Goal: Task Accomplishment & Management: Use online tool/utility

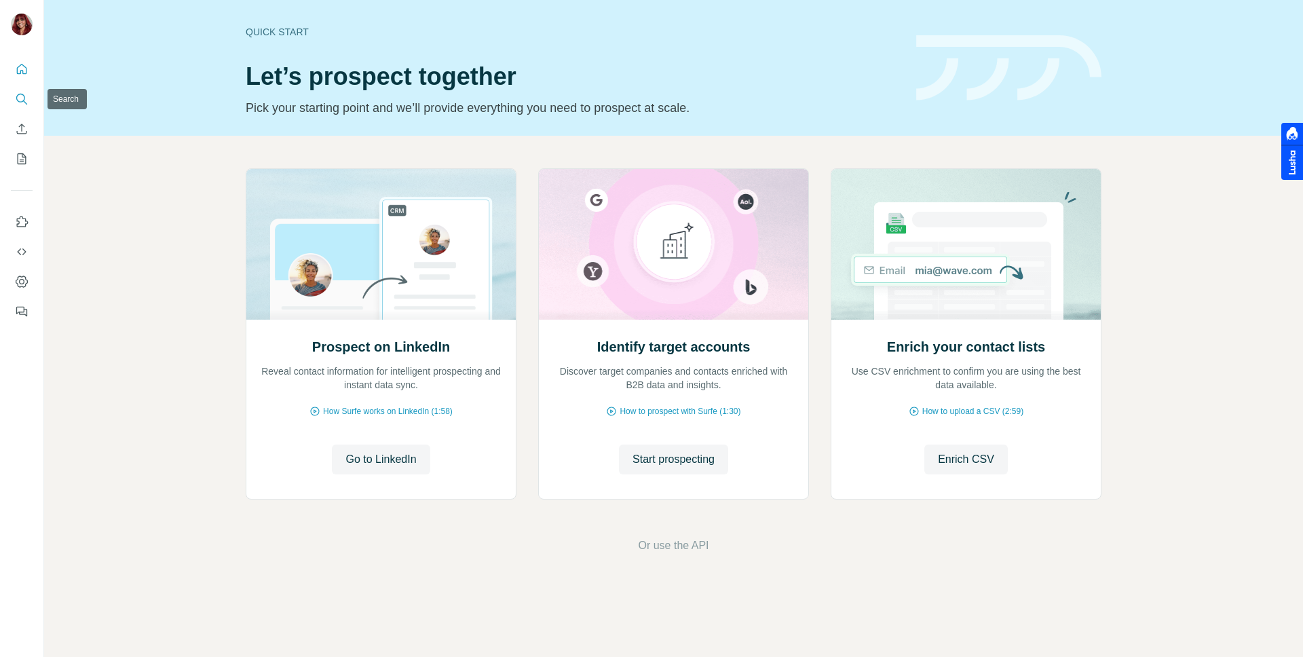
click at [17, 102] on icon "Search" at bounding box center [22, 99] width 14 height 14
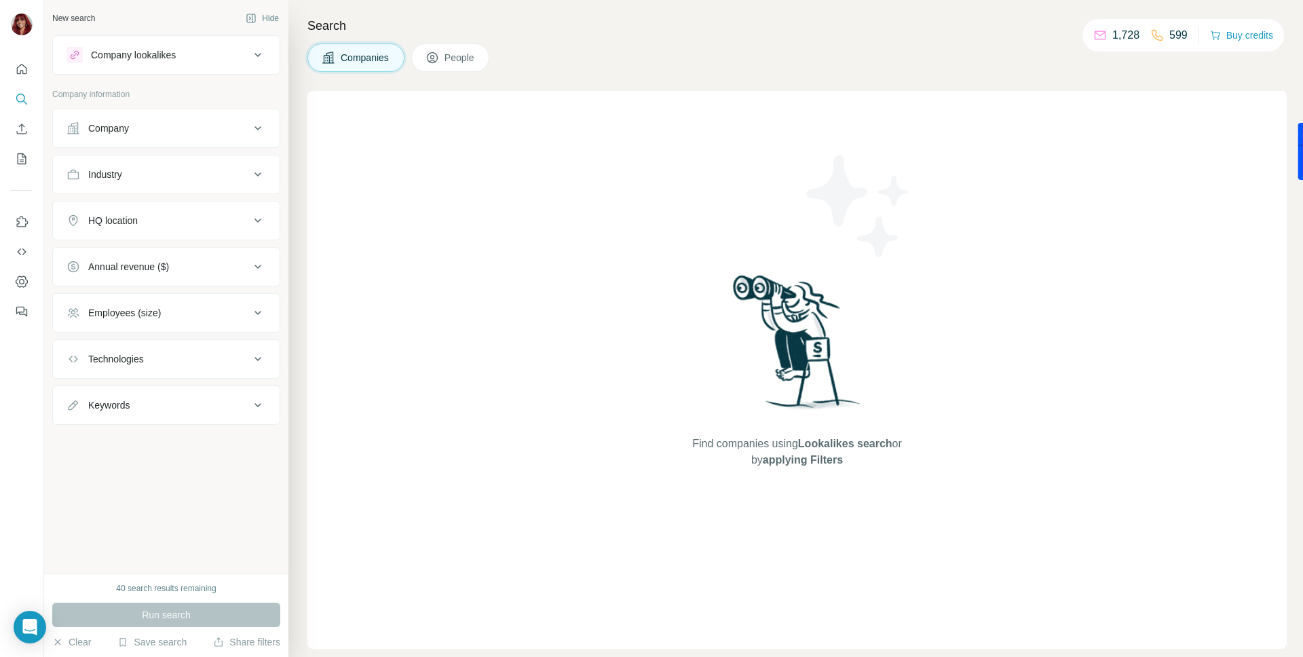
click at [176, 58] on div "Company lookalikes" at bounding box center [133, 55] width 85 height 14
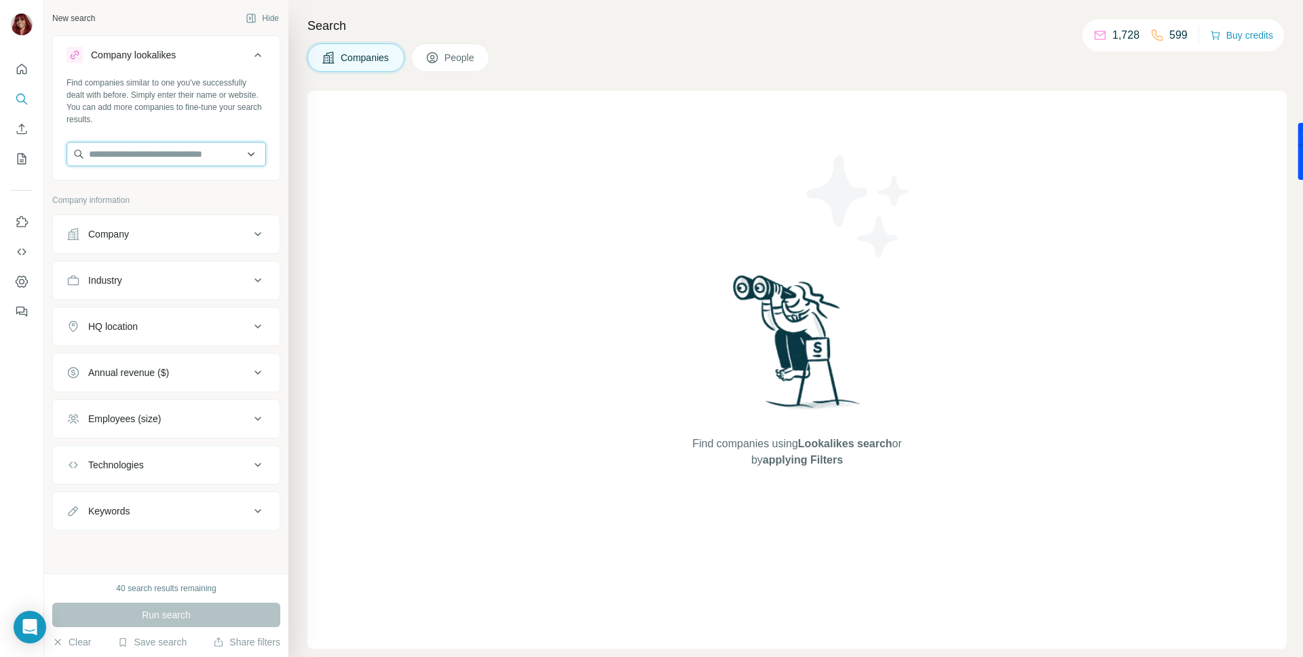
click at [173, 155] on input "text" at bounding box center [165, 154] width 199 height 24
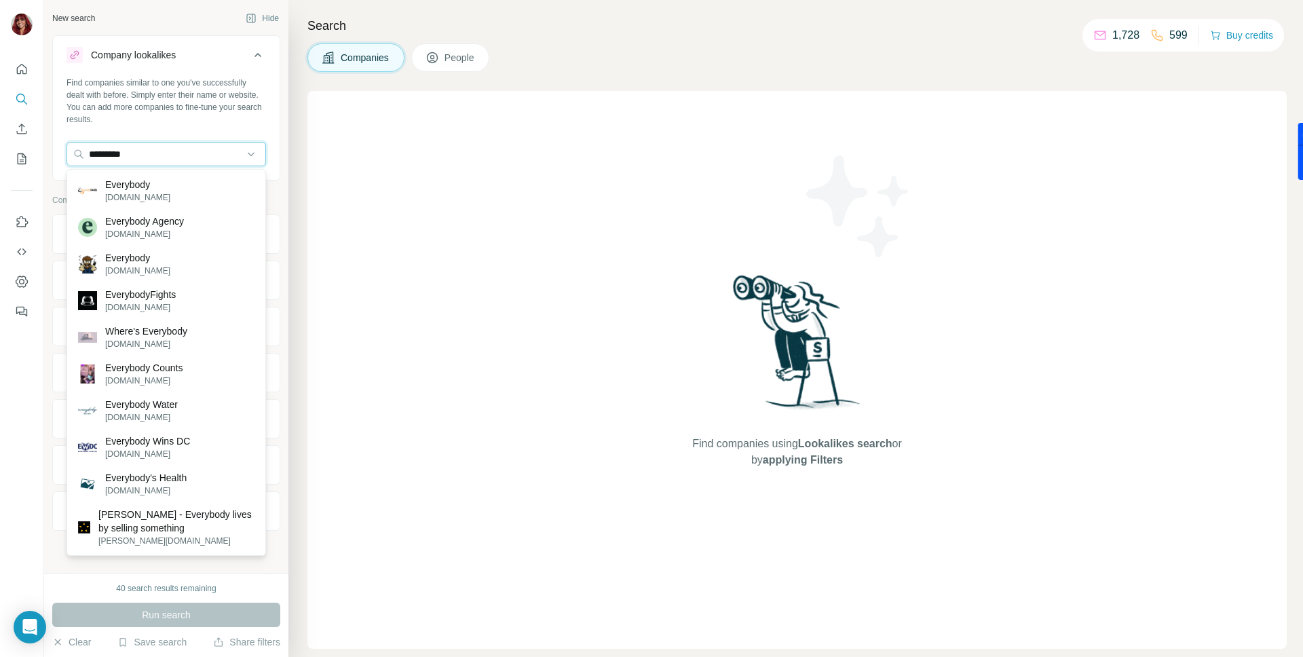
type input "*********"
click at [167, 195] on p "everybody.org.uk" at bounding box center [137, 197] width 65 height 12
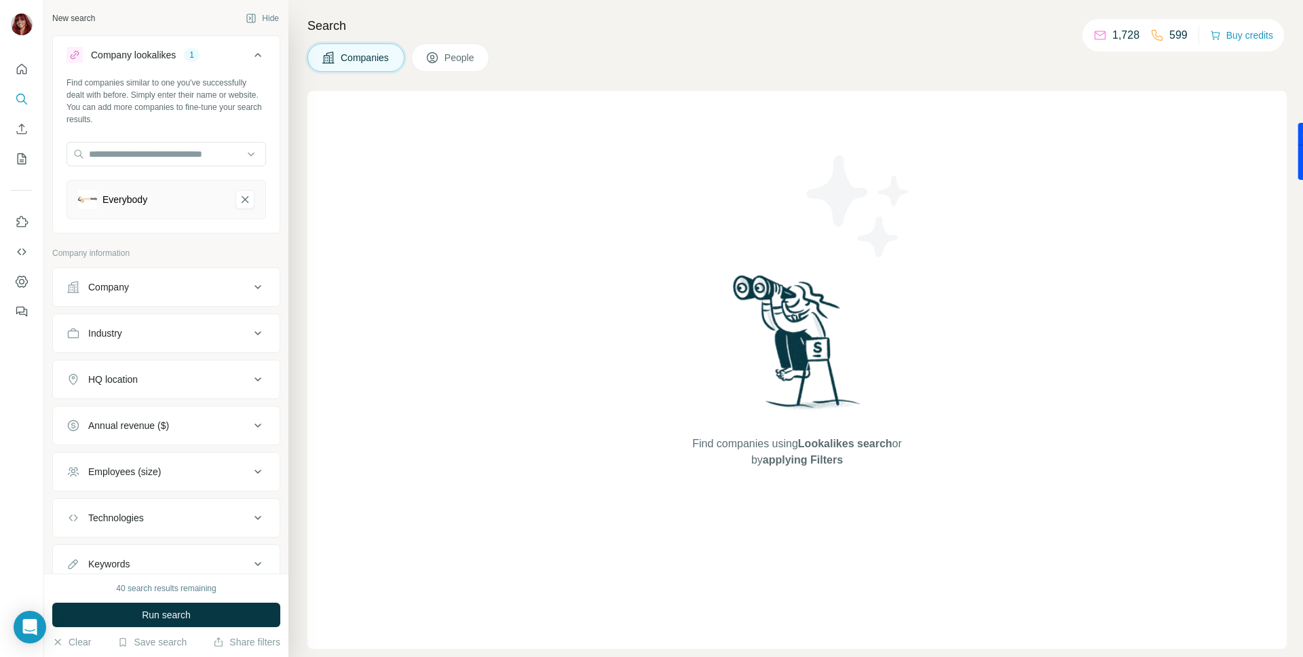
click at [216, 285] on div "Company" at bounding box center [157, 287] width 183 height 14
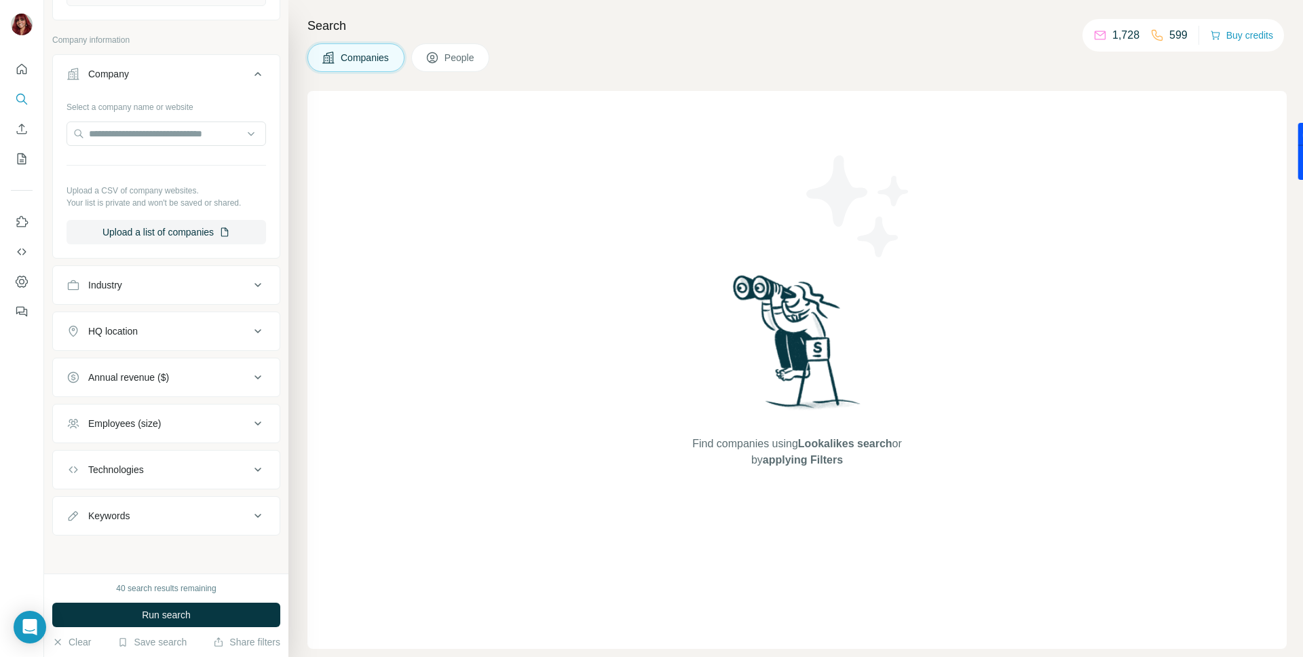
scroll to position [82, 0]
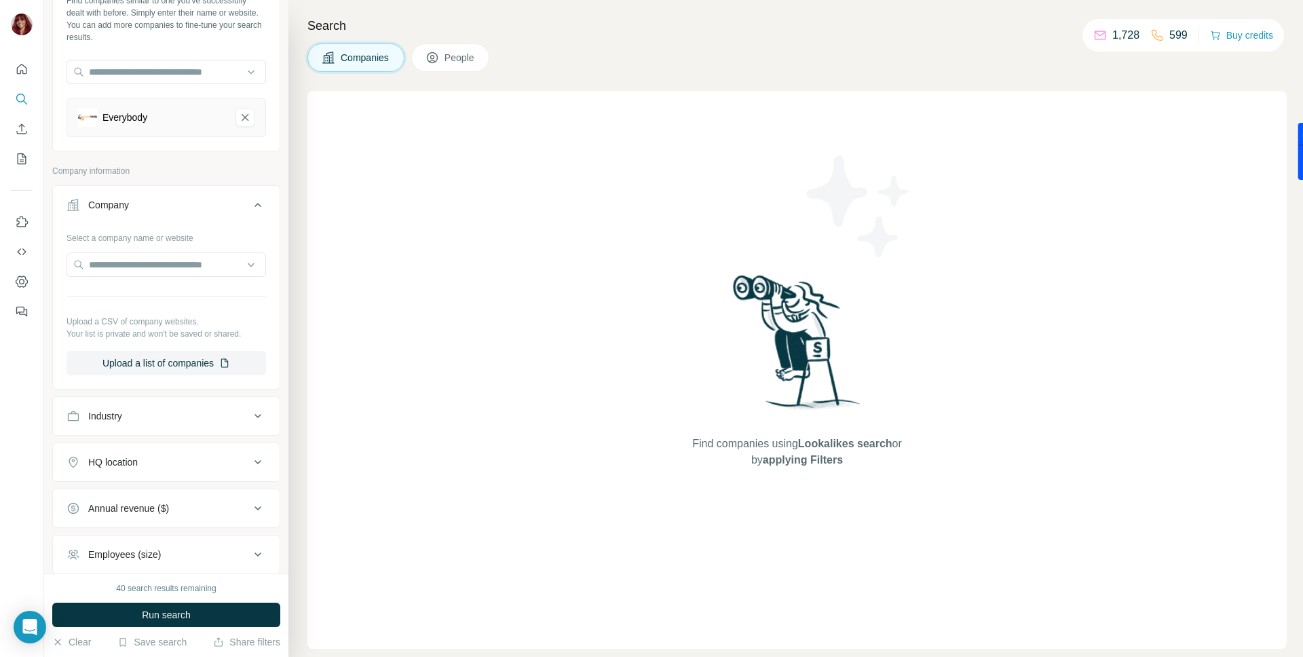
click at [191, 409] on div "Industry" at bounding box center [157, 416] width 183 height 14
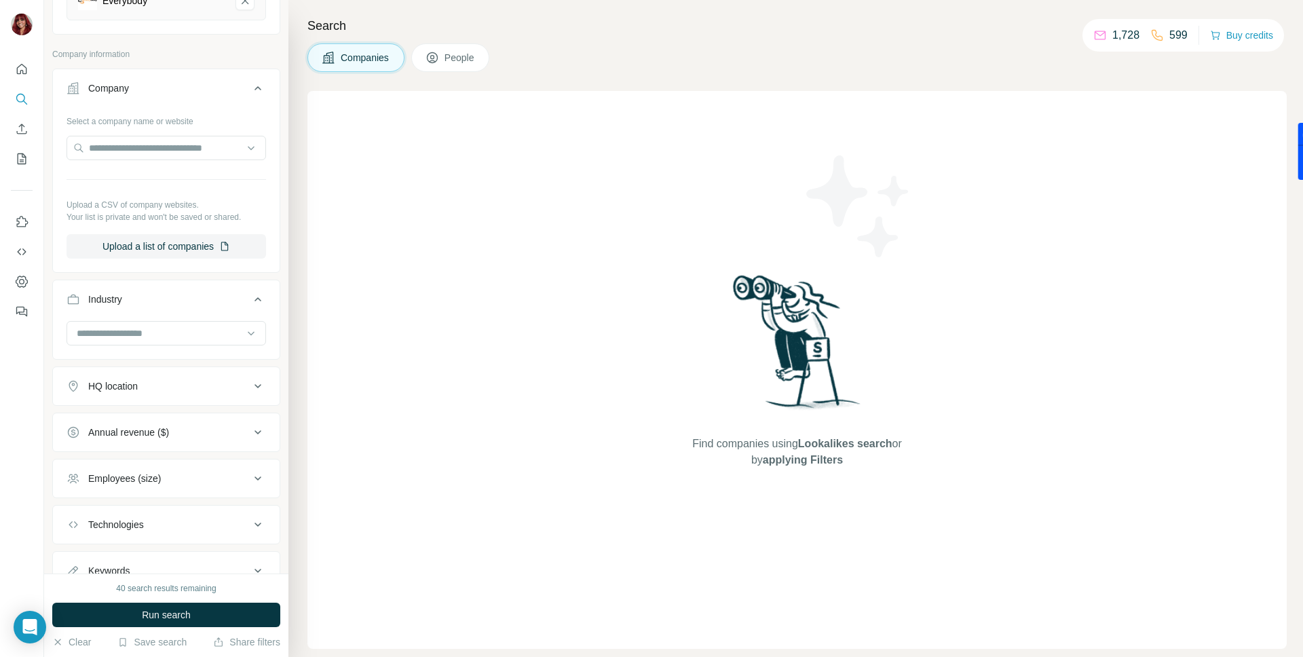
click at [234, 377] on button "HQ location" at bounding box center [166, 386] width 227 height 33
click at [186, 417] on input "text" at bounding box center [165, 420] width 199 height 24
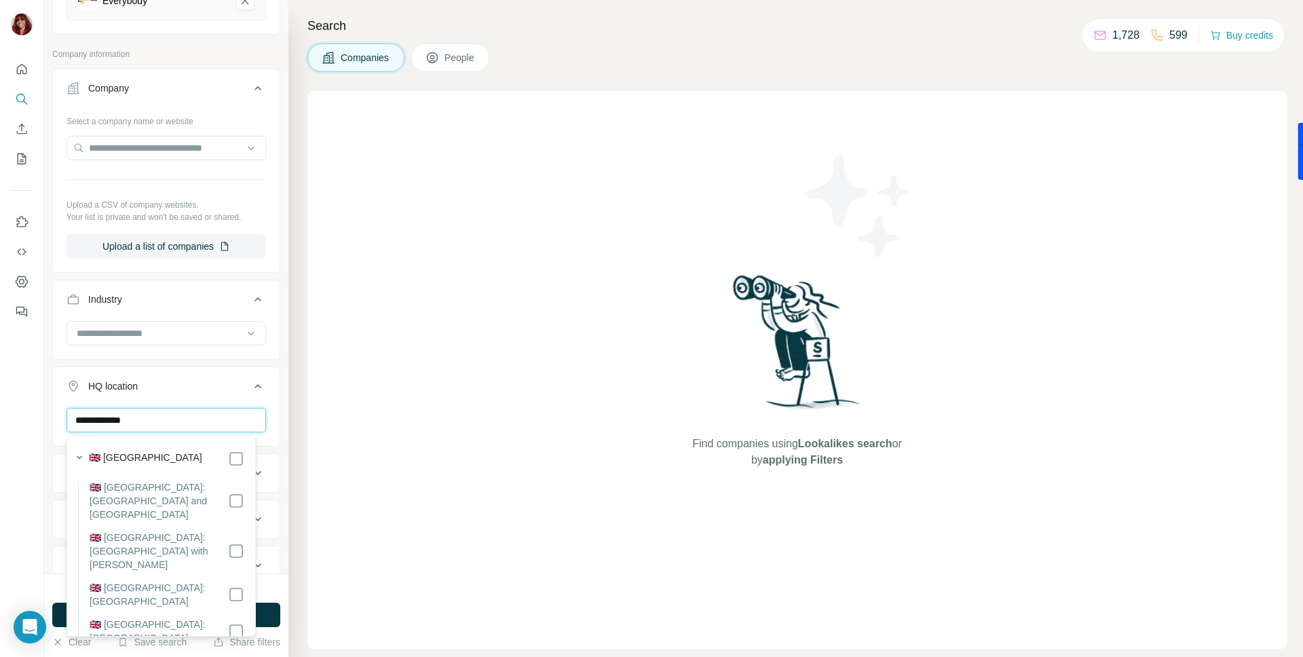
type input "**********"
click at [250, 385] on icon at bounding box center [258, 386] width 16 height 16
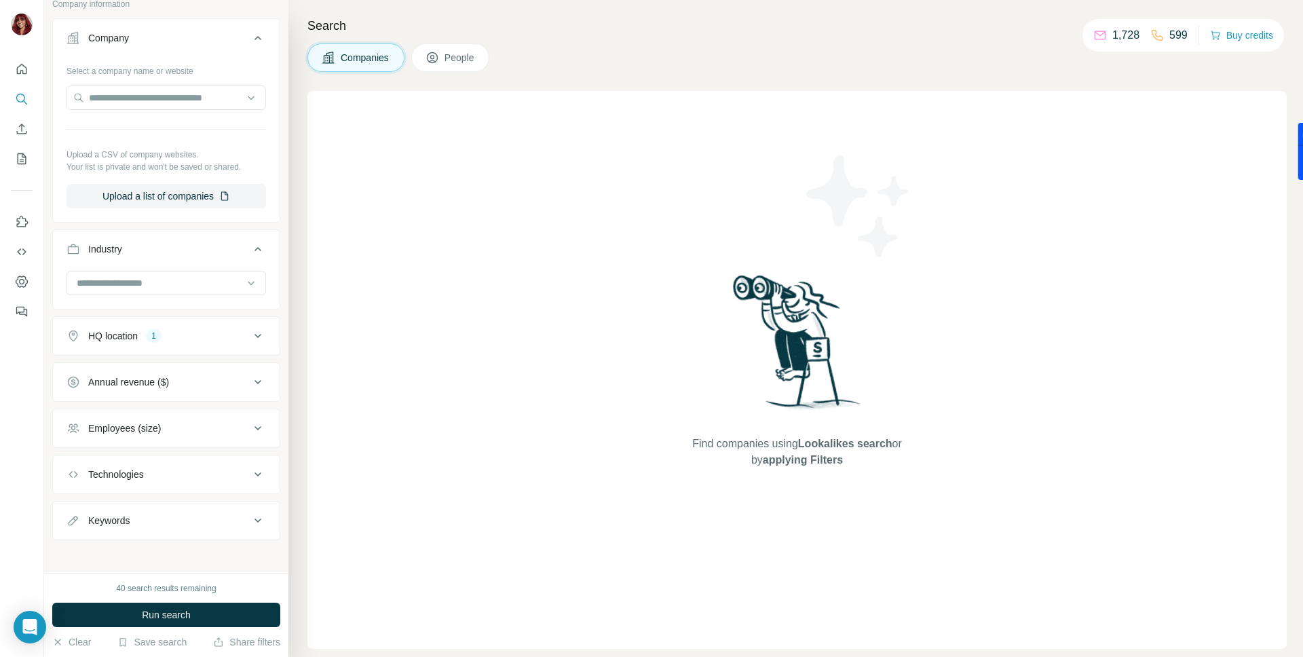
scroll to position [254, 0]
click at [214, 427] on div "Employees (size)" at bounding box center [157, 424] width 183 height 14
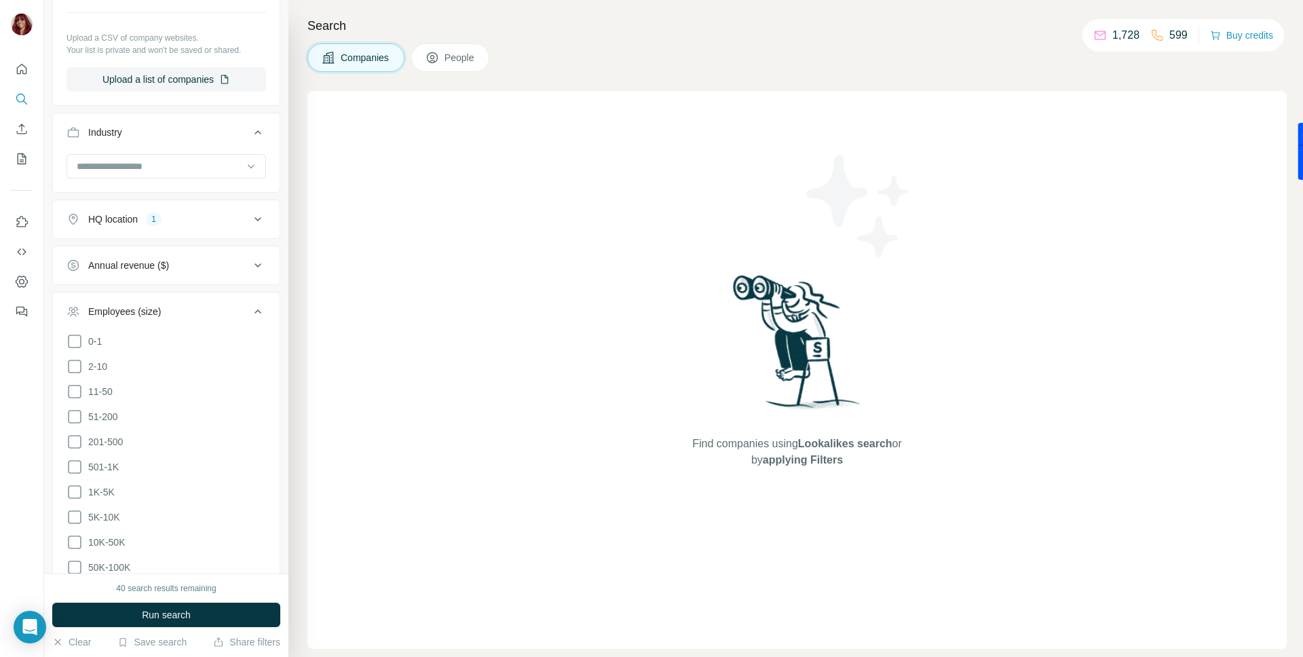
scroll to position [367, 0]
click at [113, 413] on span "51-200" at bounding box center [100, 415] width 35 height 14
click at [113, 437] on span "201-500" at bounding box center [103, 441] width 40 height 14
click at [116, 389] on li "11-50" at bounding box center [165, 390] width 199 height 17
click at [114, 389] on li "11-50" at bounding box center [165, 390] width 199 height 17
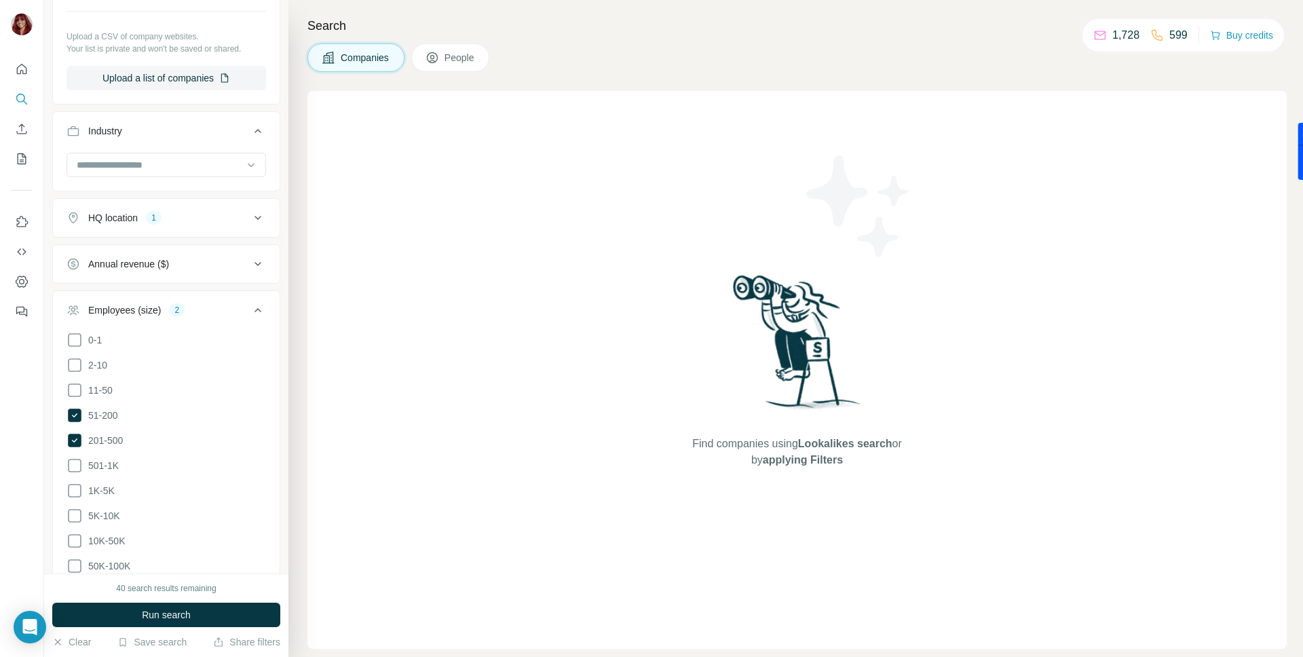
click at [113, 389] on li "11-50" at bounding box center [165, 390] width 199 height 17
click at [237, 307] on div "Employees (size) 3" at bounding box center [157, 310] width 183 height 14
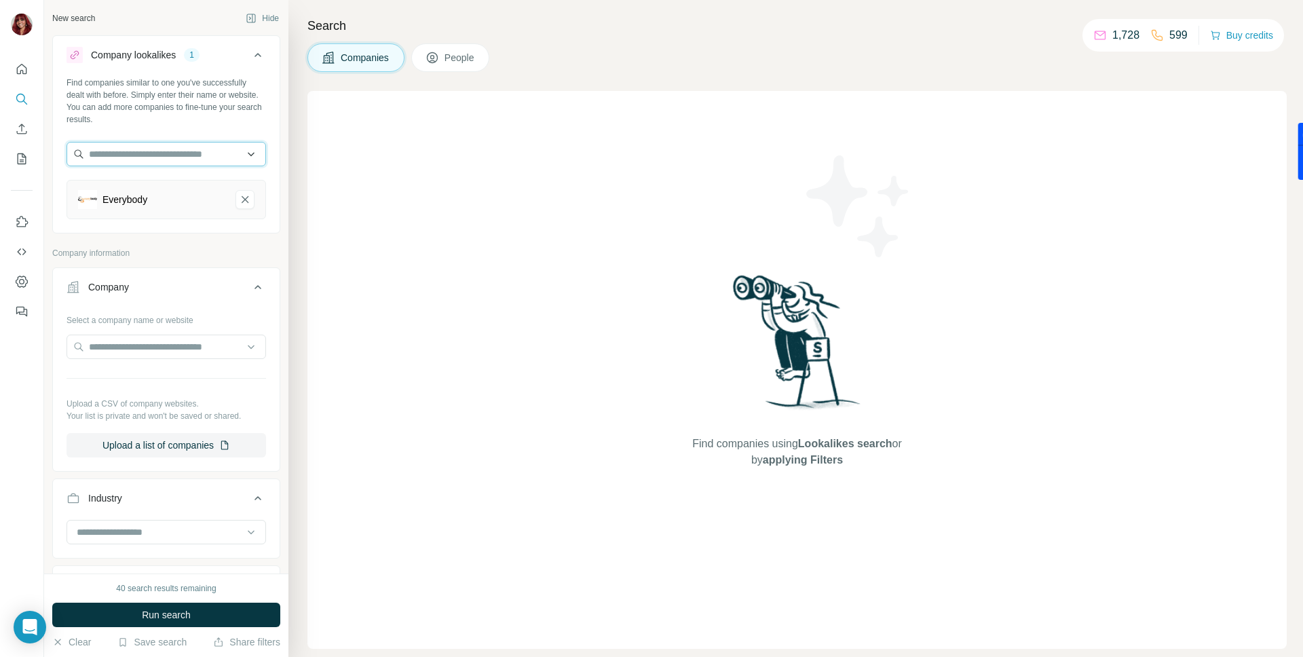
click at [185, 153] on input "text" at bounding box center [165, 154] width 199 height 24
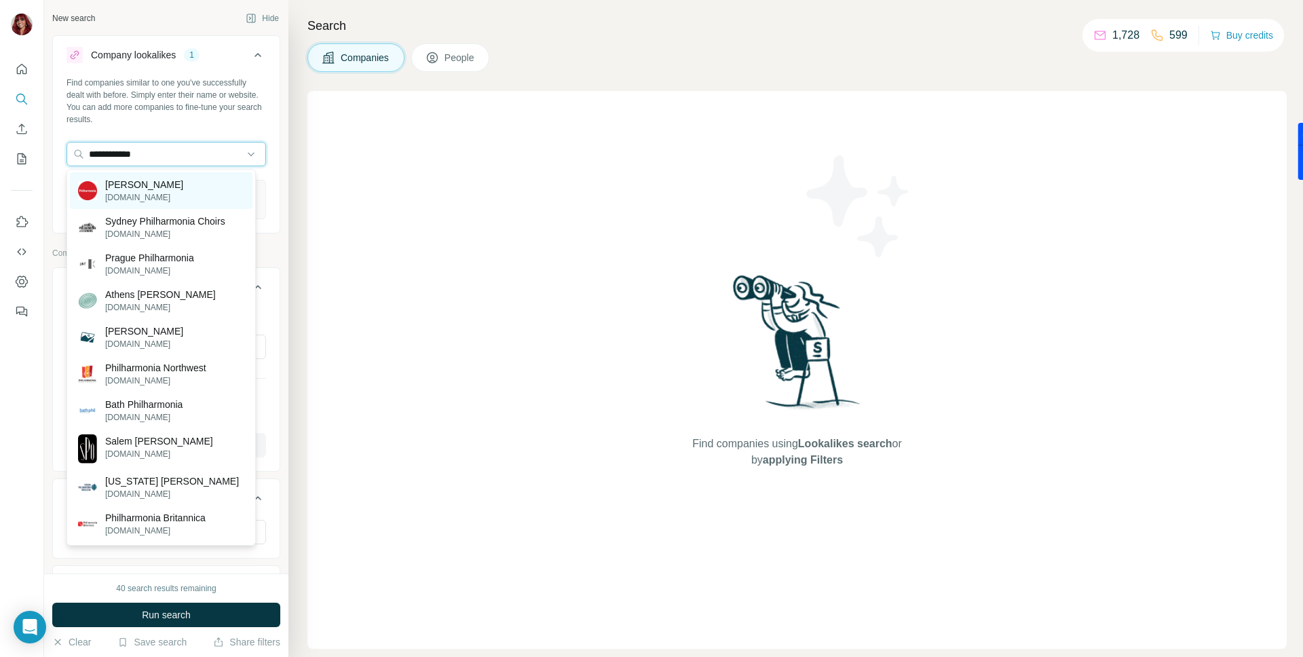
type input "**********"
click at [221, 189] on div "Philharmonia Orchestra philharmonia.co.uk" at bounding box center [161, 190] width 183 height 37
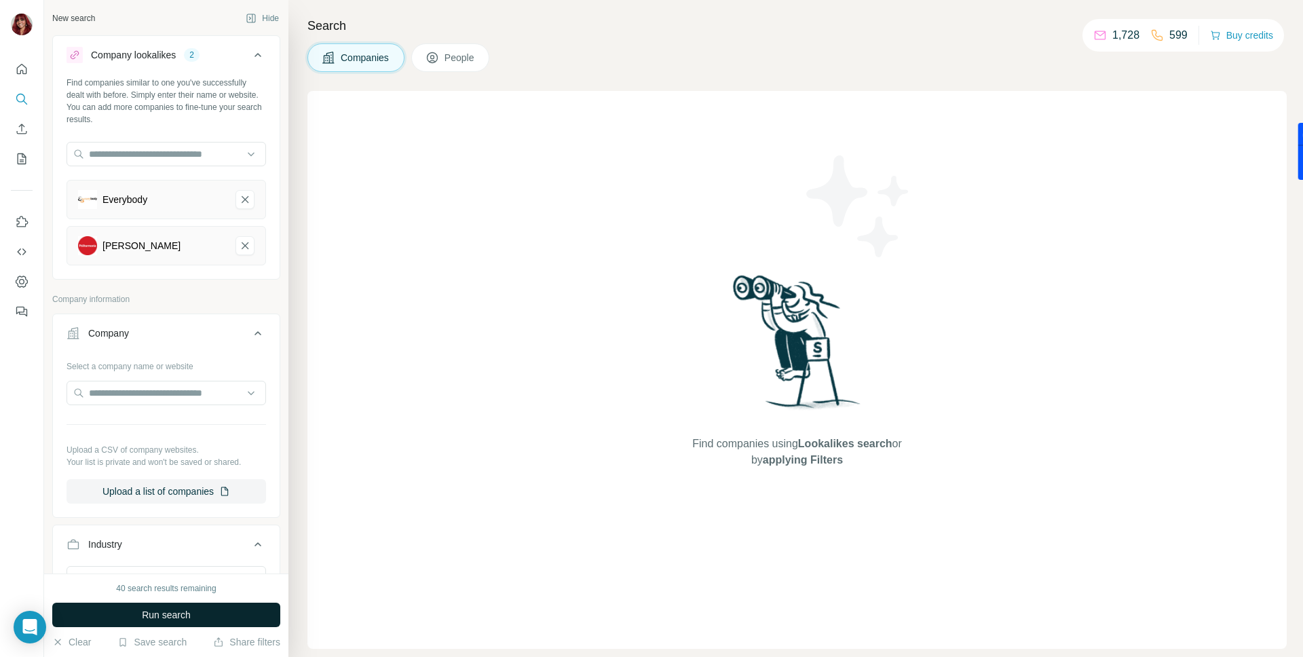
click at [191, 613] on span "Run search" at bounding box center [166, 615] width 49 height 14
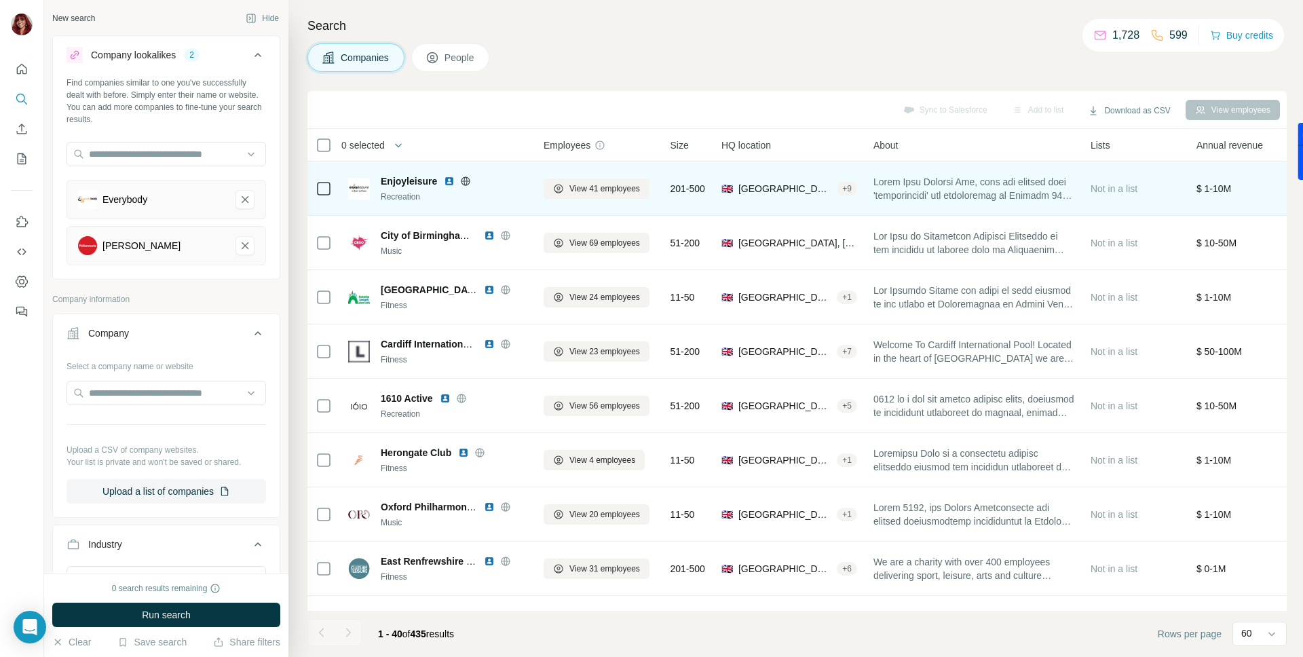
click at [451, 179] on img at bounding box center [449, 181] width 11 height 11
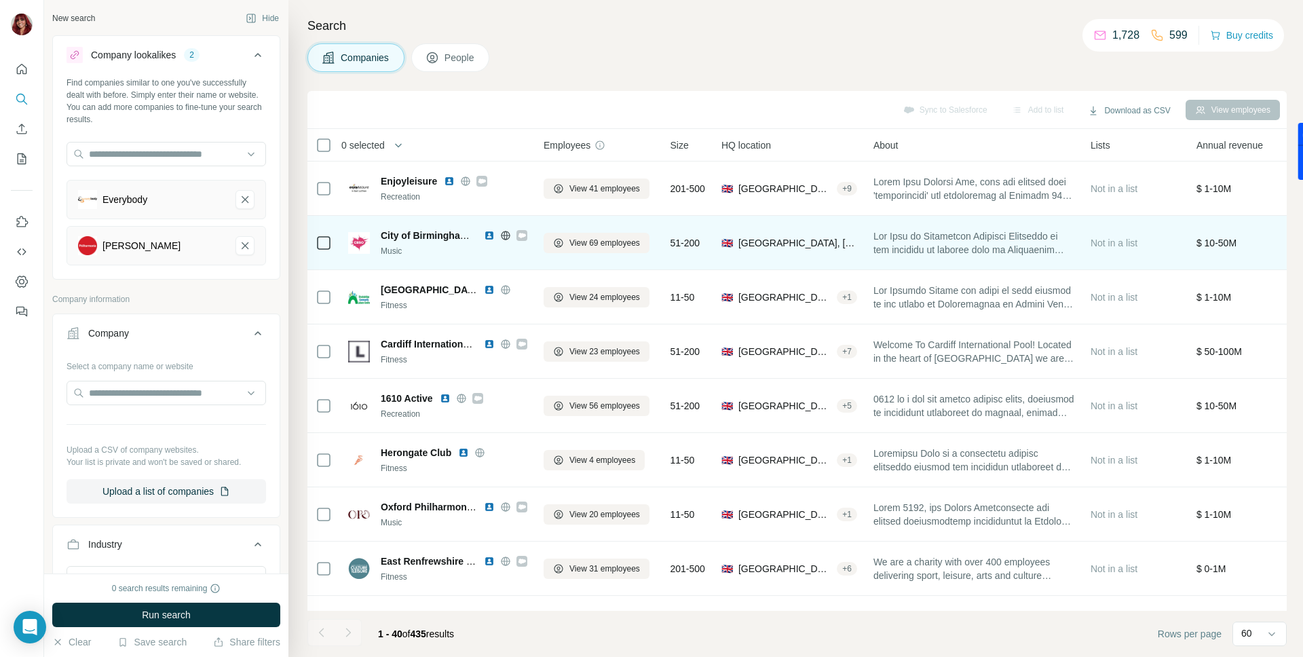
click at [491, 236] on img at bounding box center [489, 235] width 11 height 11
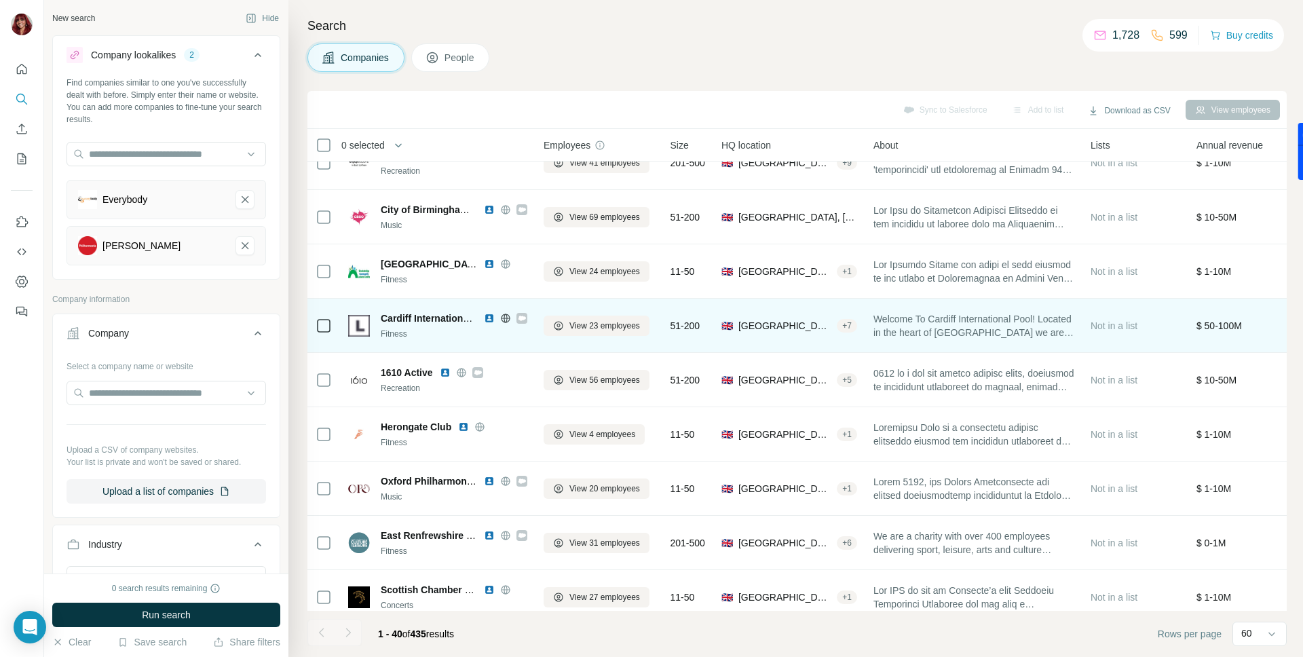
scroll to position [27, 0]
click at [488, 318] on img at bounding box center [489, 316] width 11 height 11
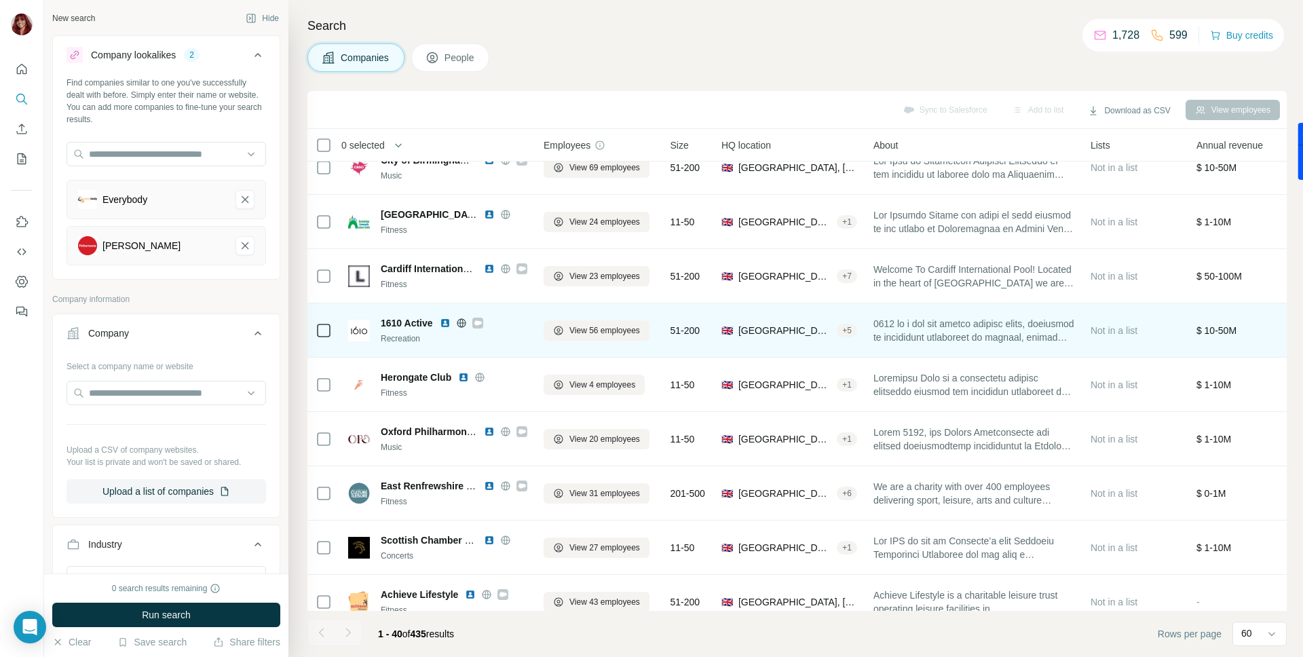
scroll to position [90, 0]
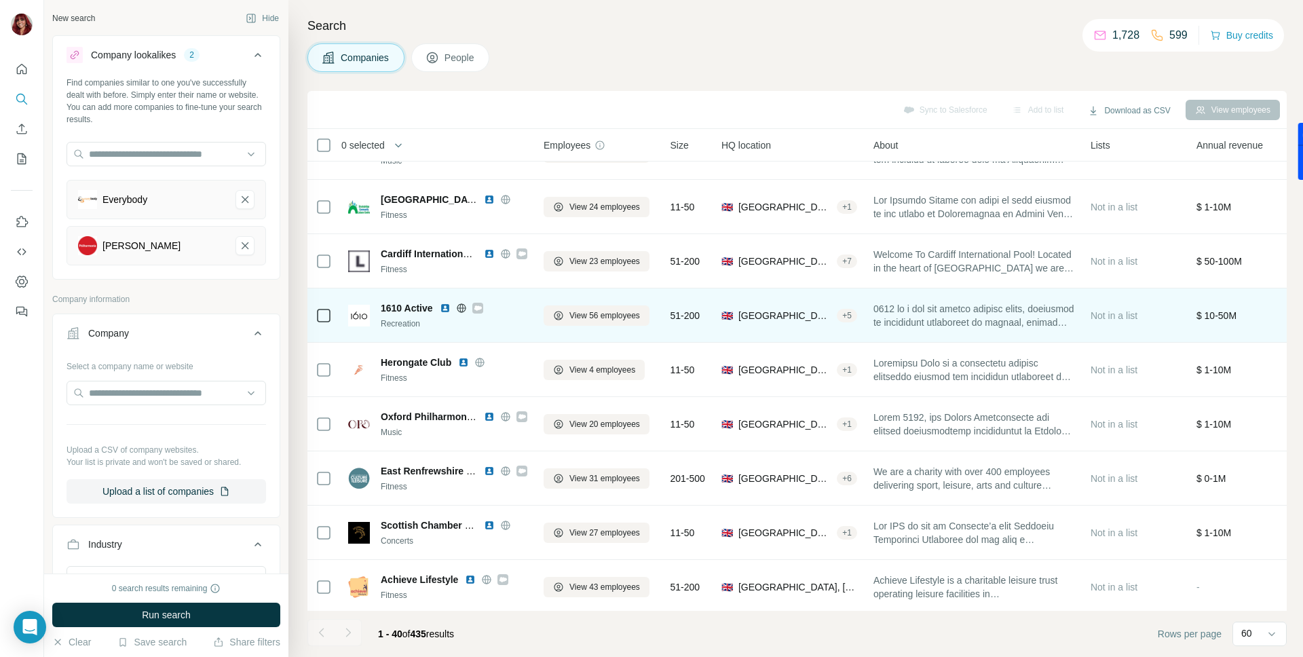
click at [444, 311] on img at bounding box center [445, 308] width 11 height 11
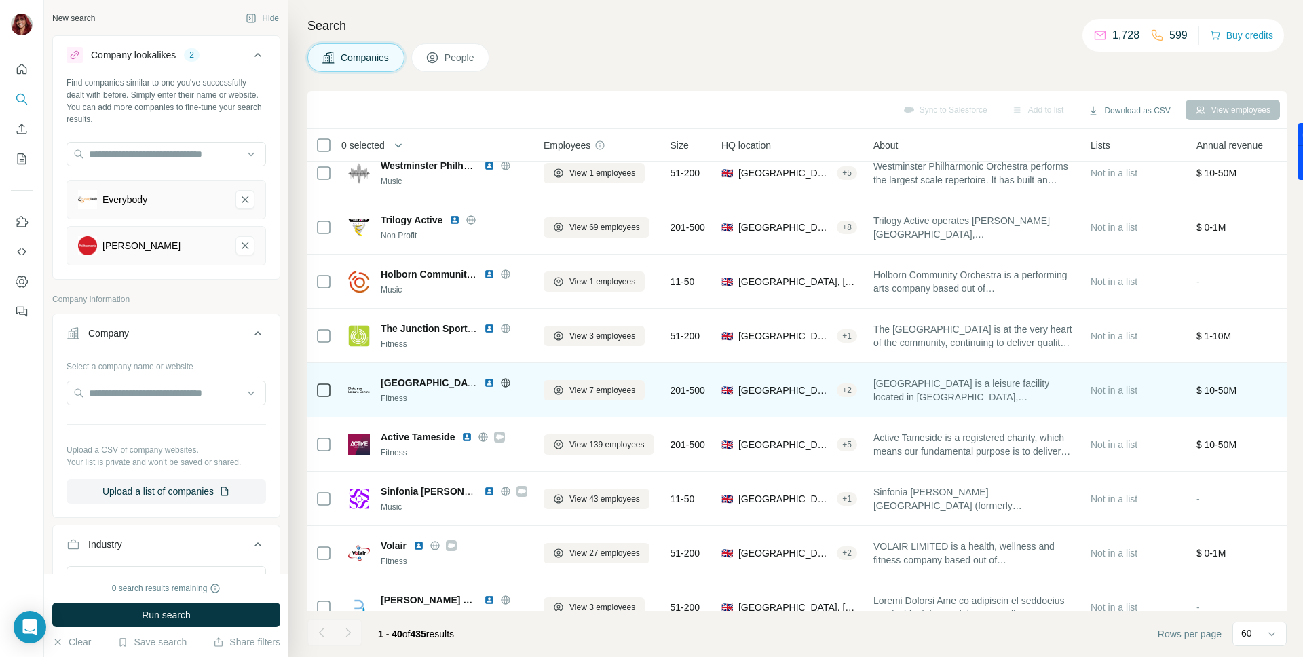
scroll to position [664, 0]
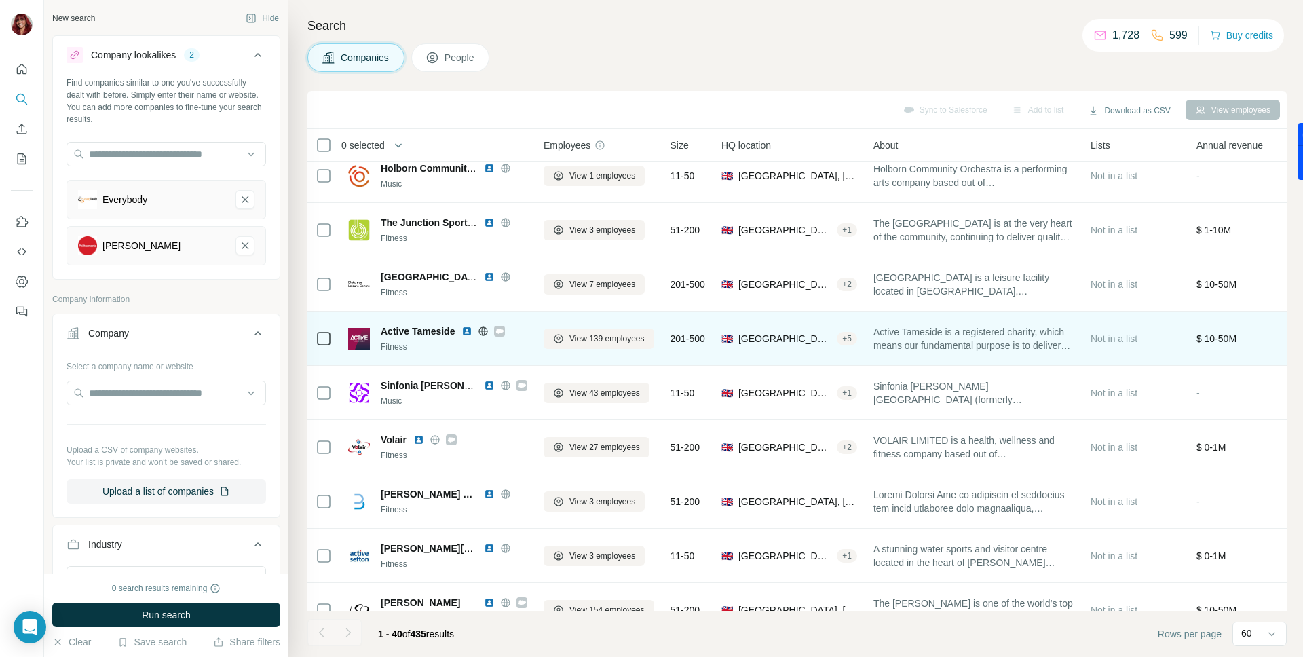
click at [467, 333] on img at bounding box center [466, 331] width 11 height 11
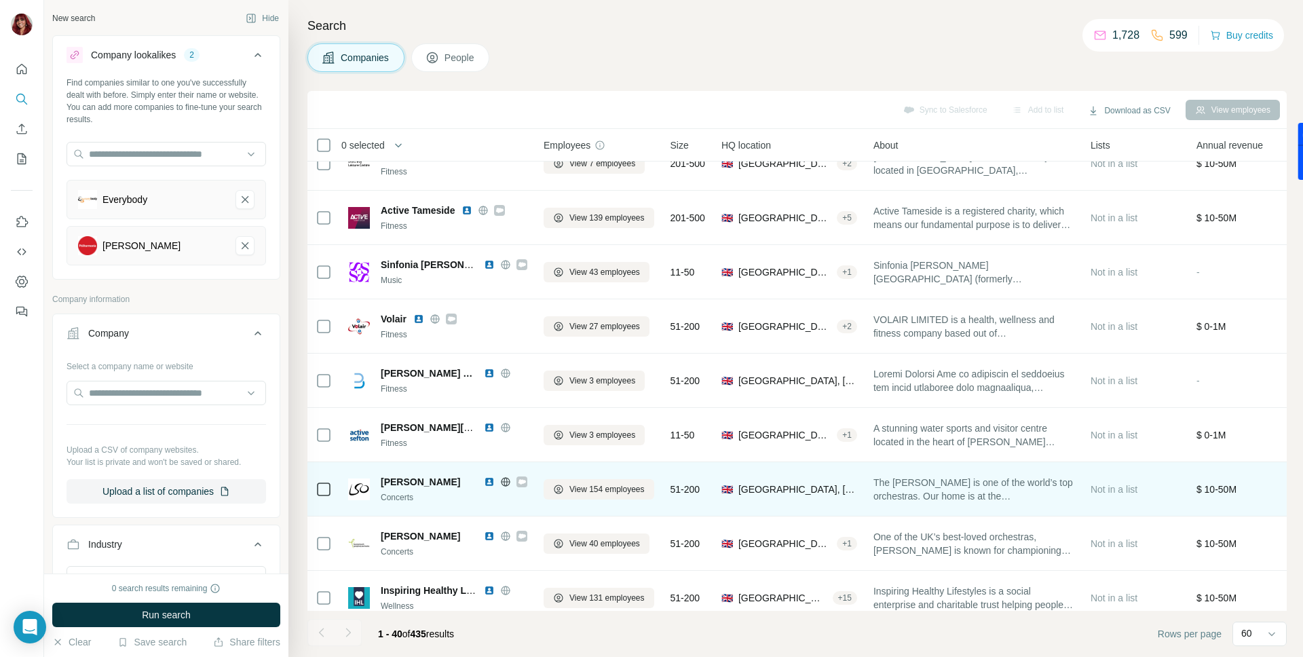
scroll to position [805, 0]
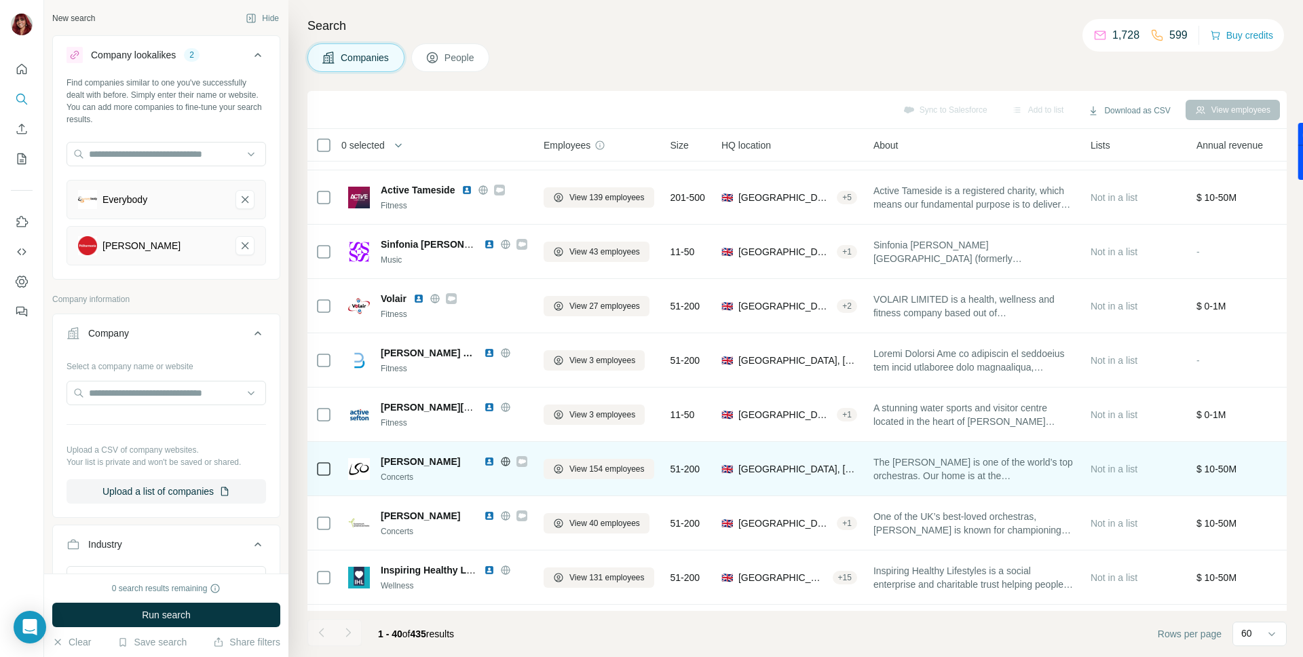
click at [488, 462] on img at bounding box center [489, 461] width 11 height 11
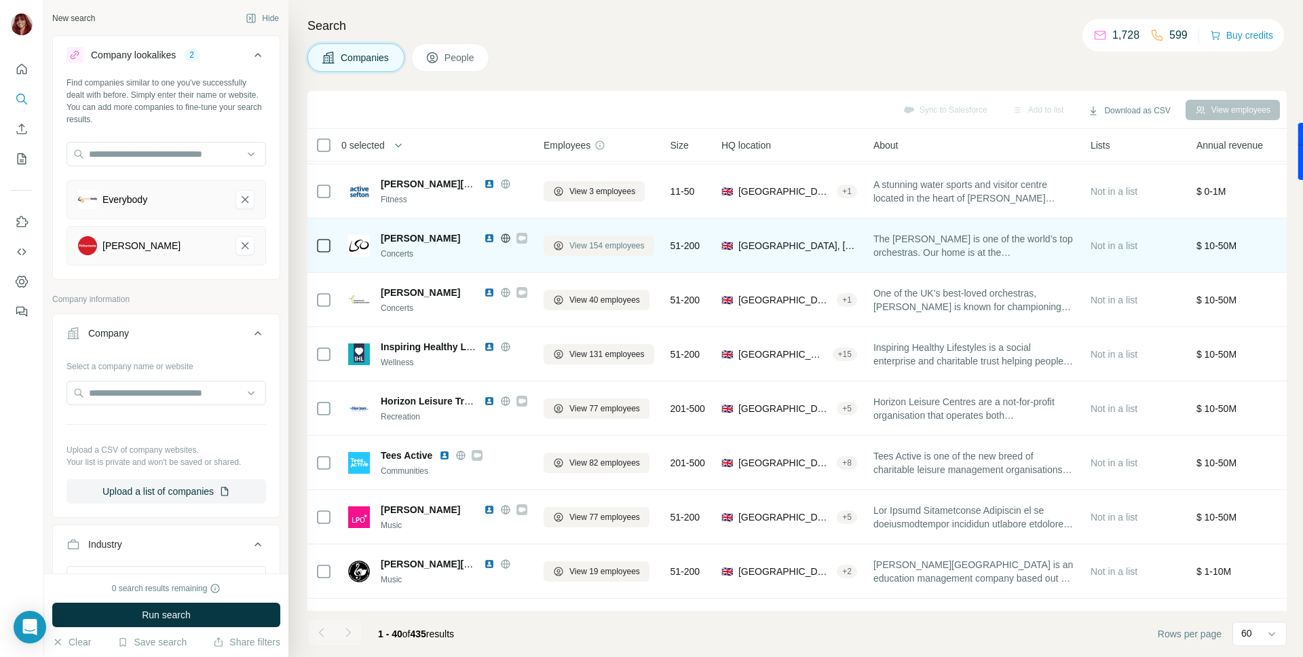
scroll to position [1037, 0]
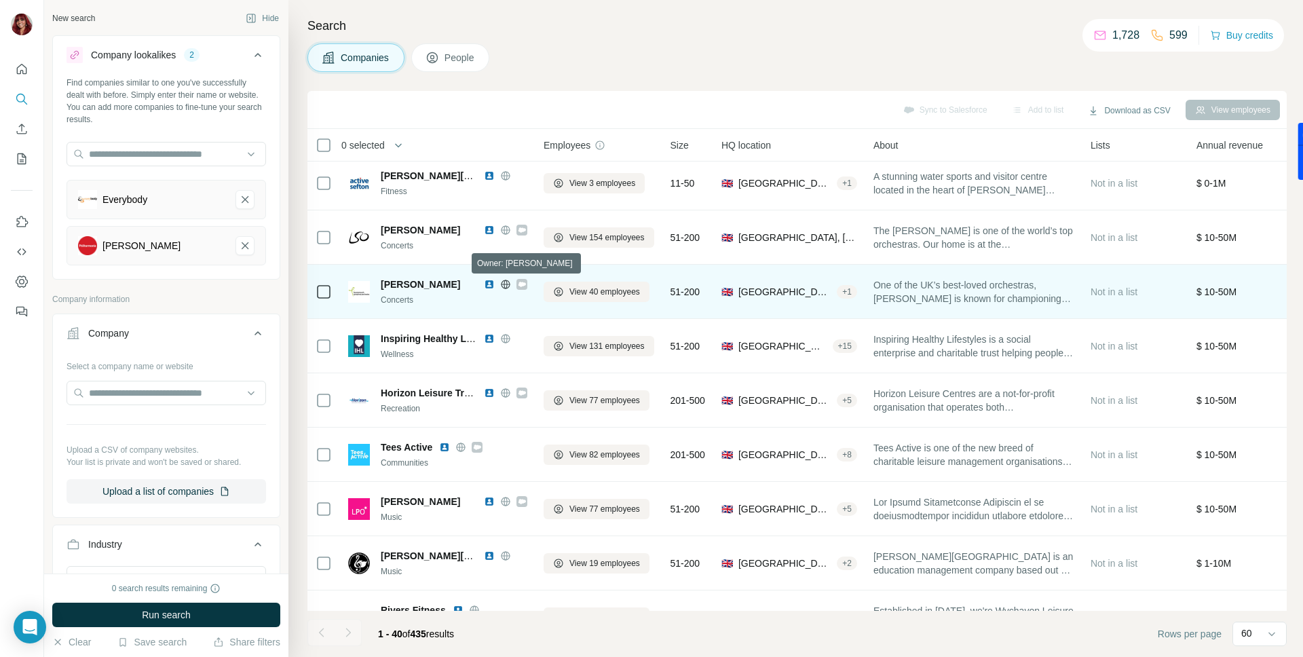
click at [522, 284] on icon at bounding box center [521, 284] width 7 height 5
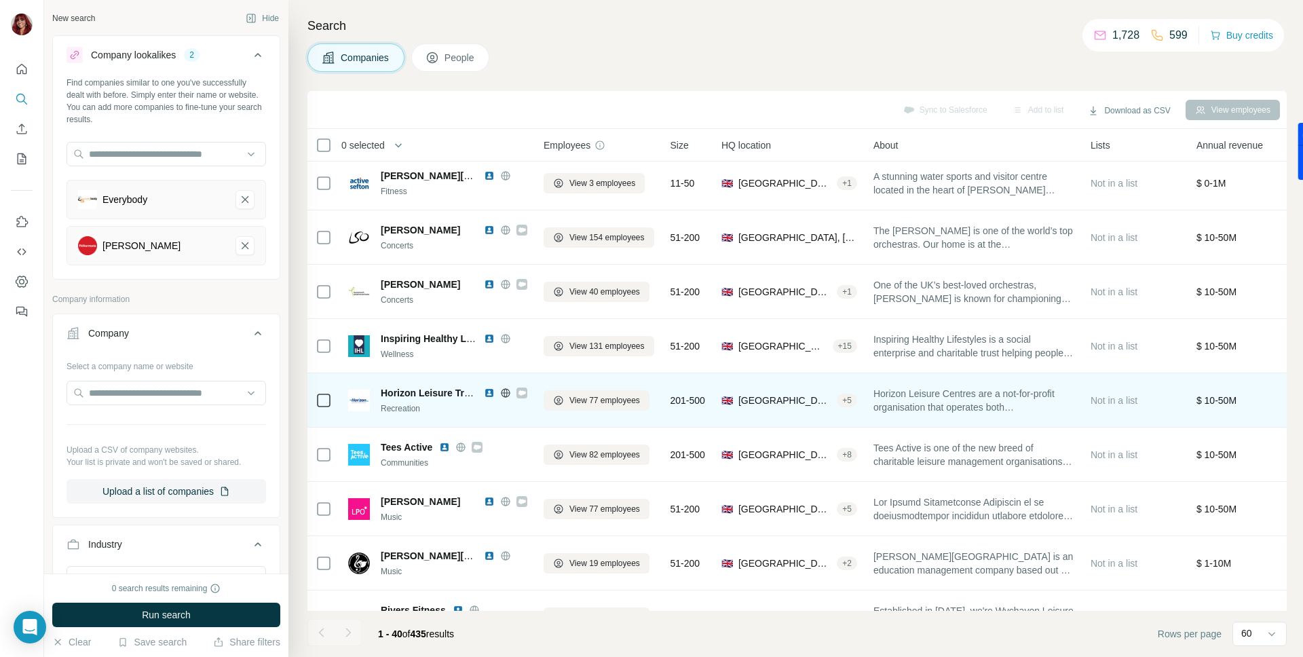
click at [492, 396] on img at bounding box center [489, 392] width 11 height 11
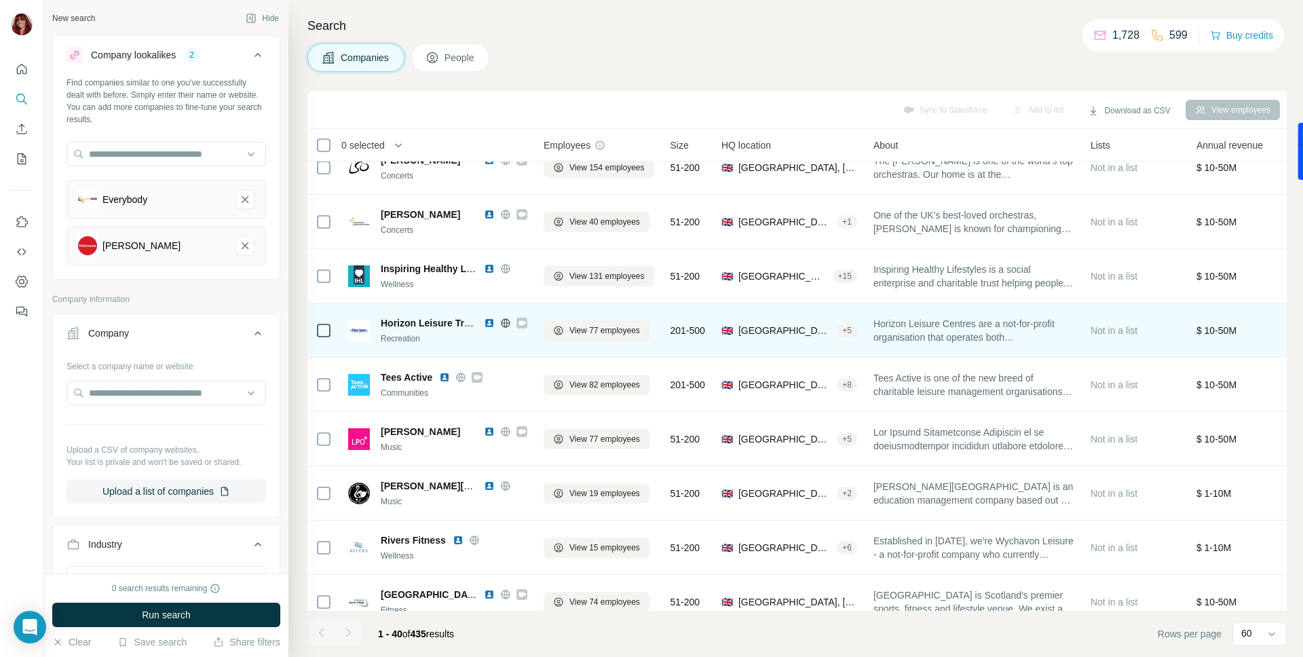
scroll to position [1128, 0]
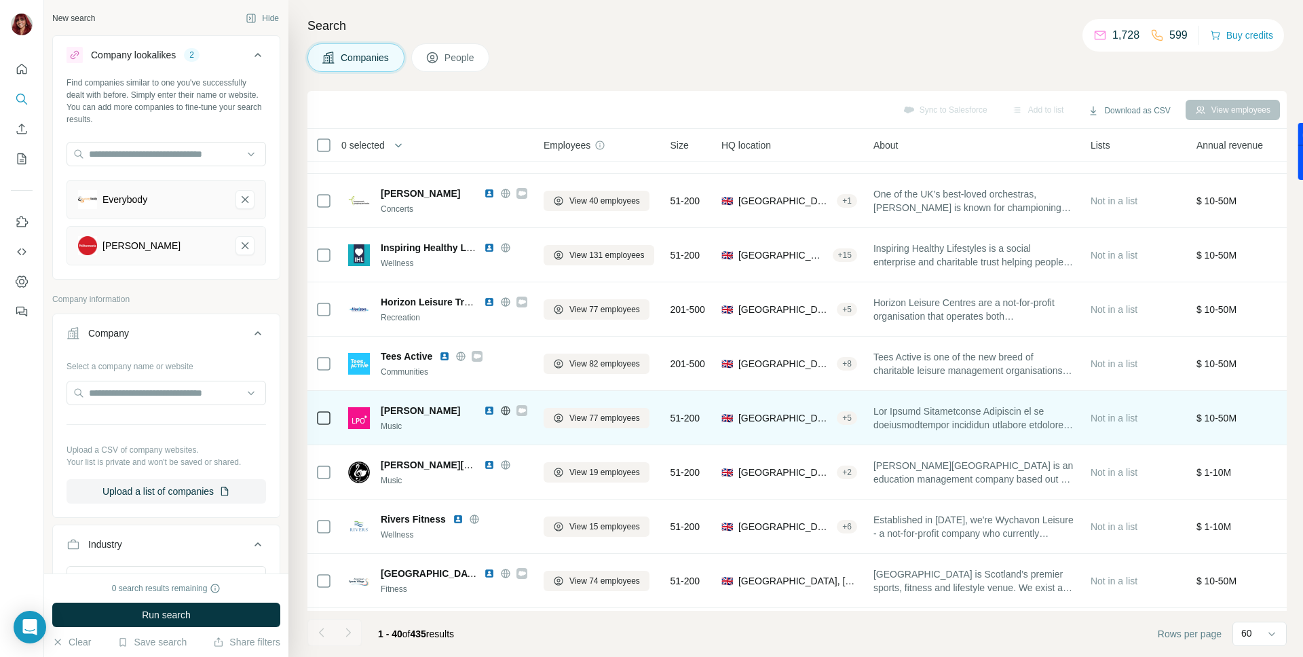
click at [486, 413] on img at bounding box center [489, 410] width 11 height 11
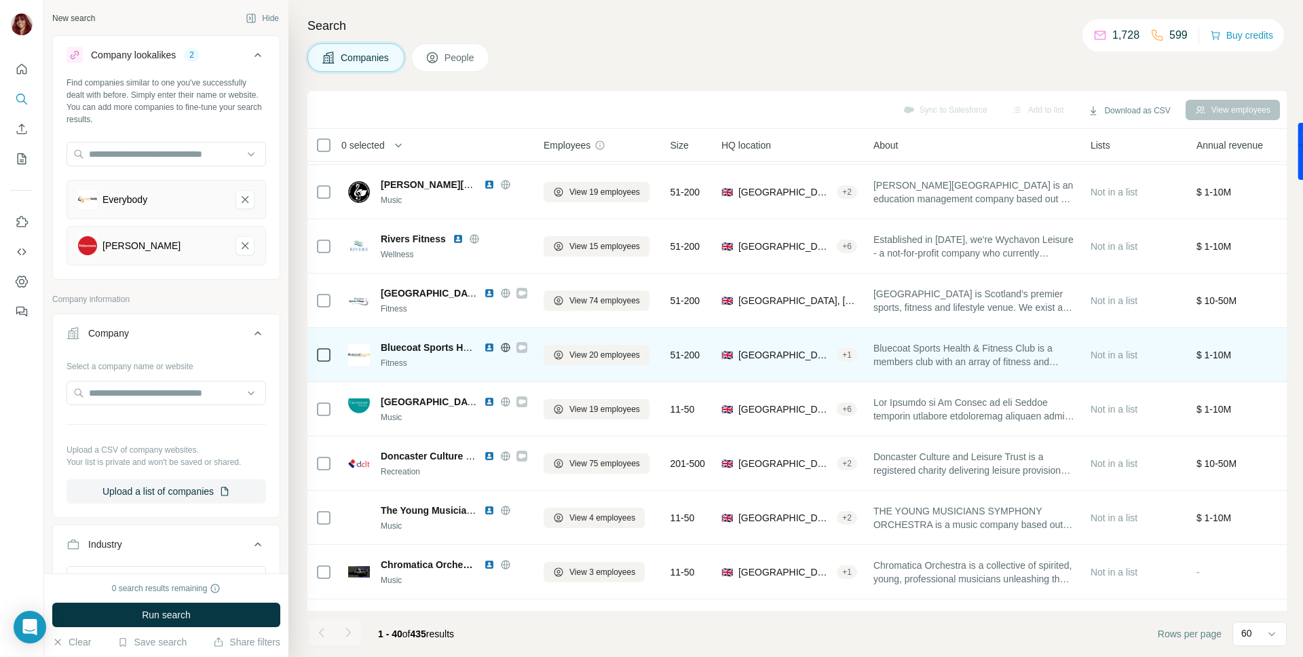
scroll to position [1435, 0]
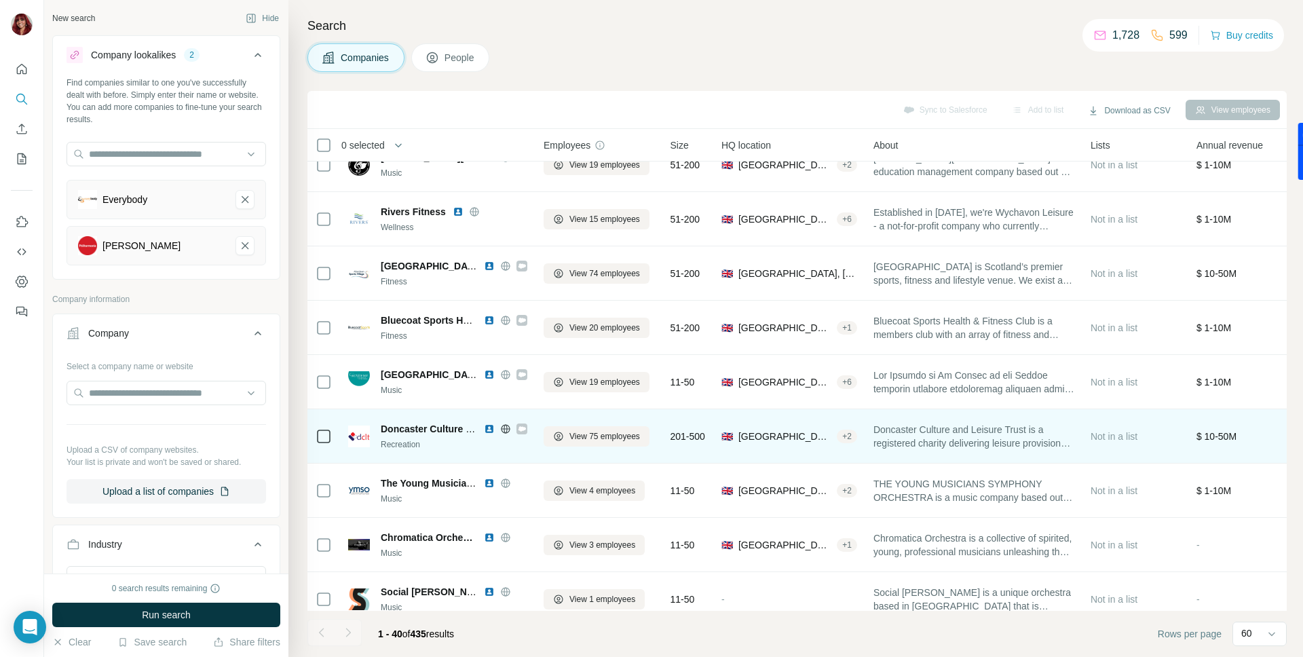
click at [490, 430] on img at bounding box center [489, 428] width 11 height 11
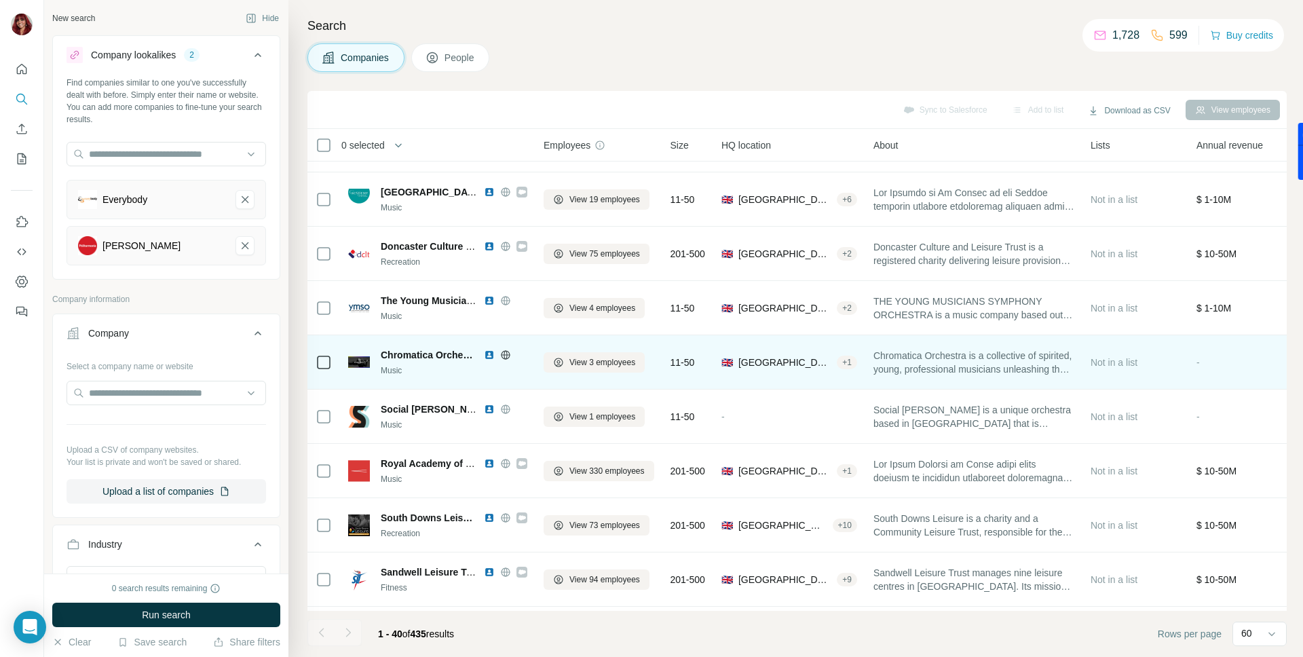
scroll to position [1729, 0]
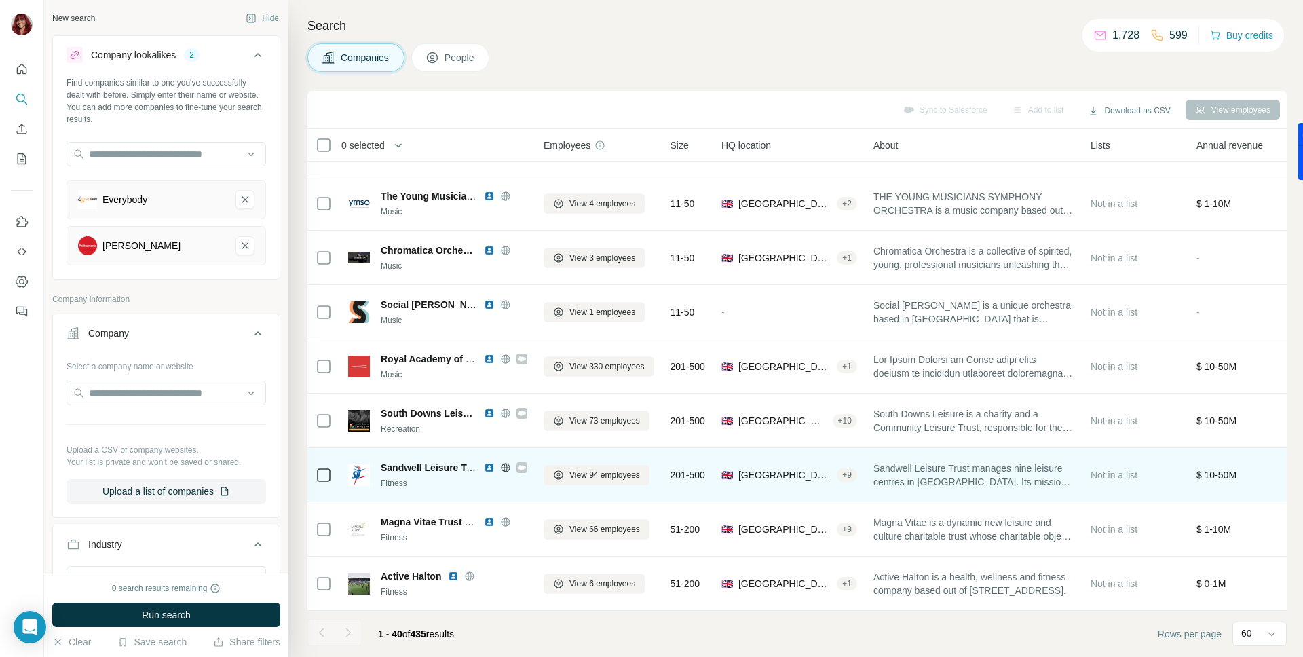
click at [493, 462] on img at bounding box center [489, 467] width 11 height 11
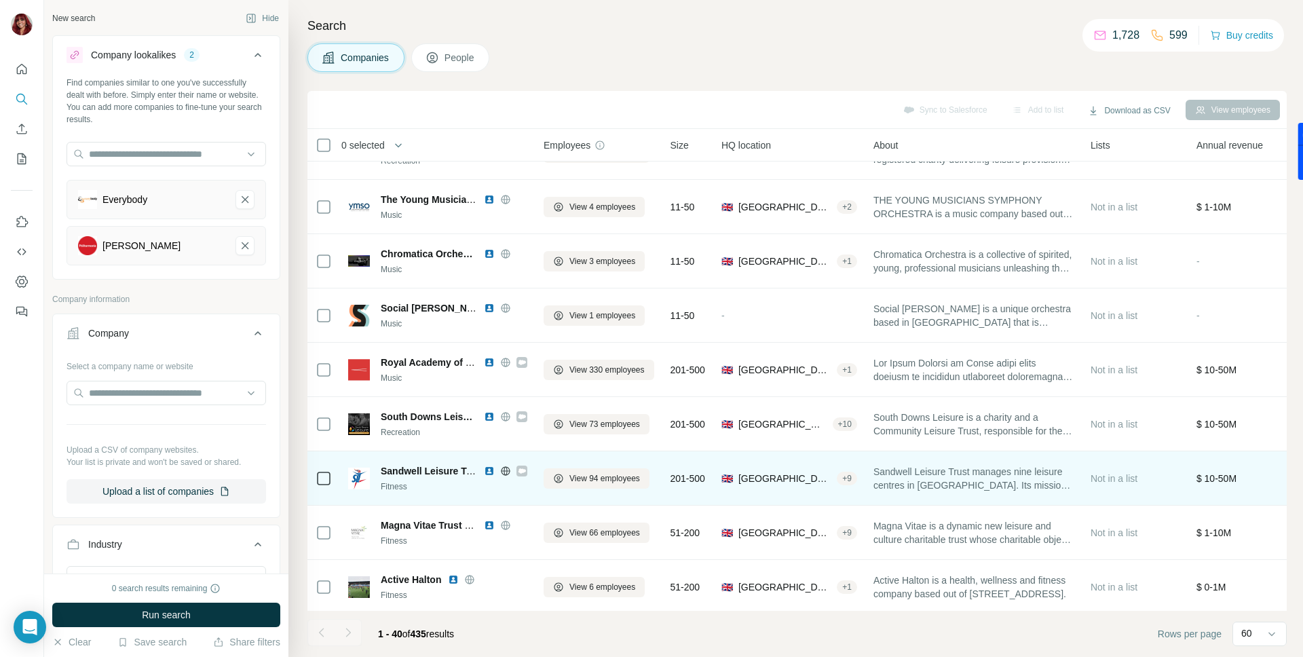
scroll to position [1706, 0]
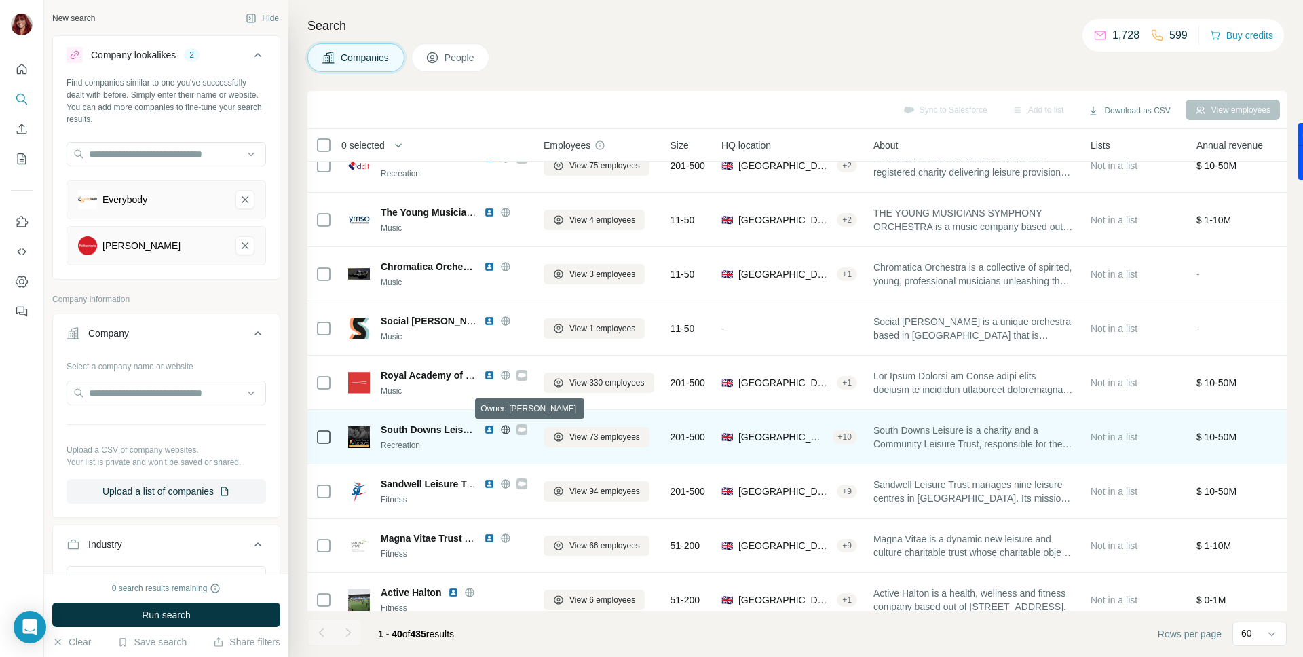
click at [527, 427] on div at bounding box center [521, 429] width 11 height 11
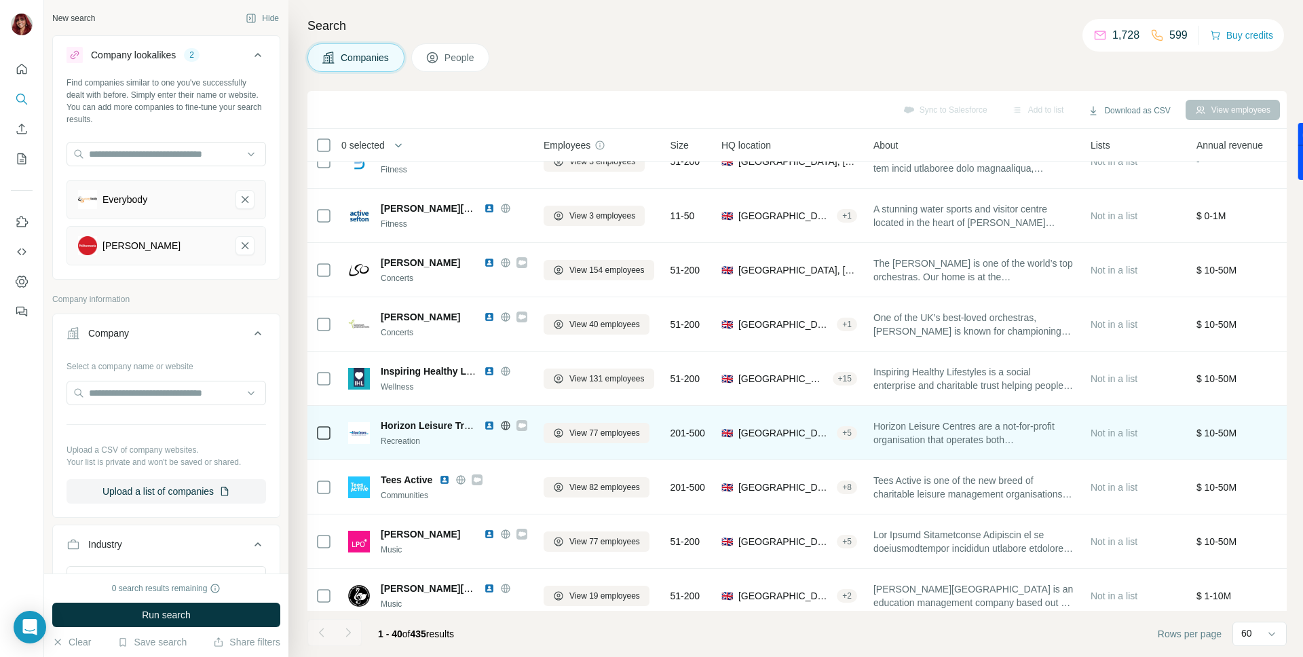
scroll to position [1070, 0]
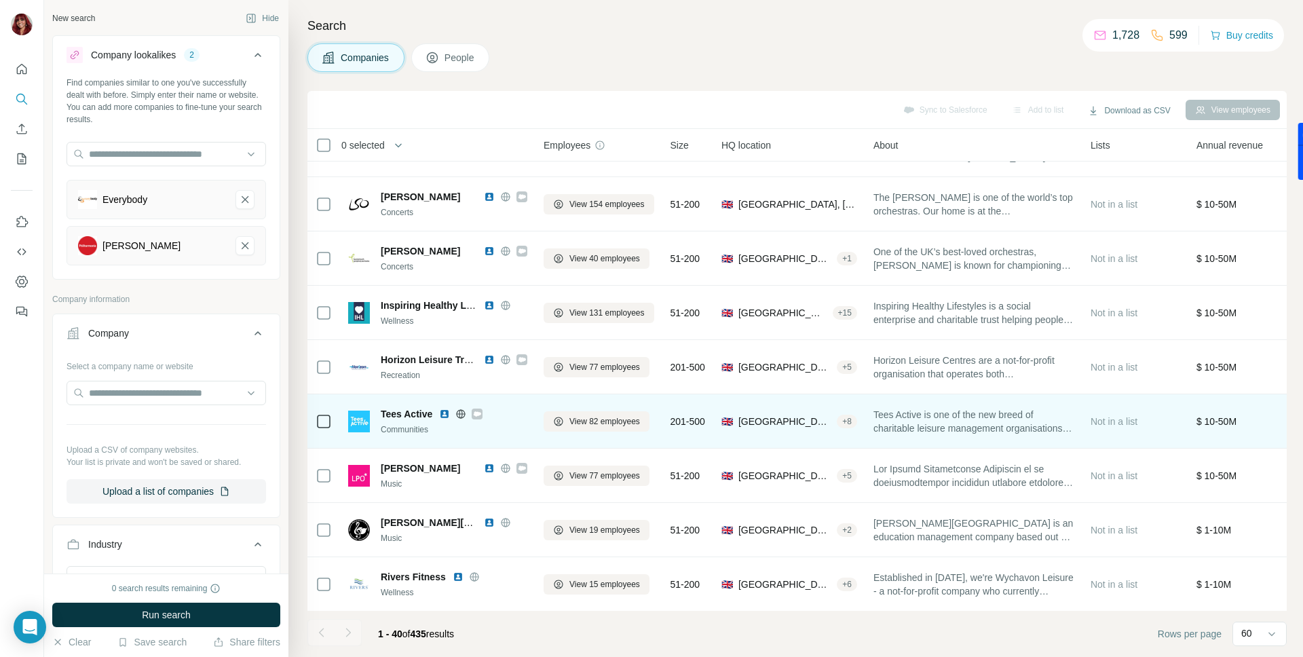
click at [448, 415] on img at bounding box center [444, 413] width 11 height 11
